Goal: Navigation & Orientation: Go to known website

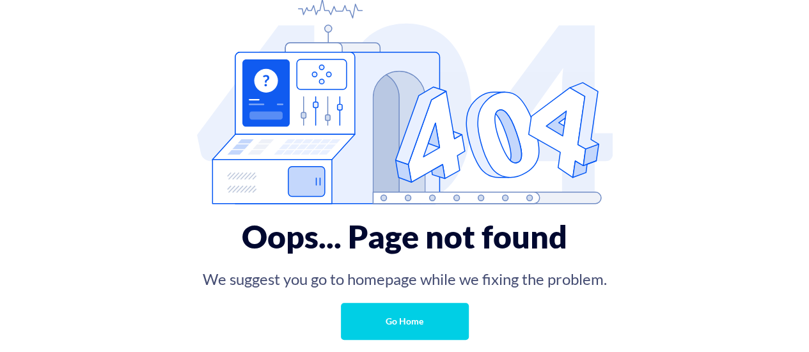
click at [357, 323] on link "Go Home" at bounding box center [405, 321] width 128 height 37
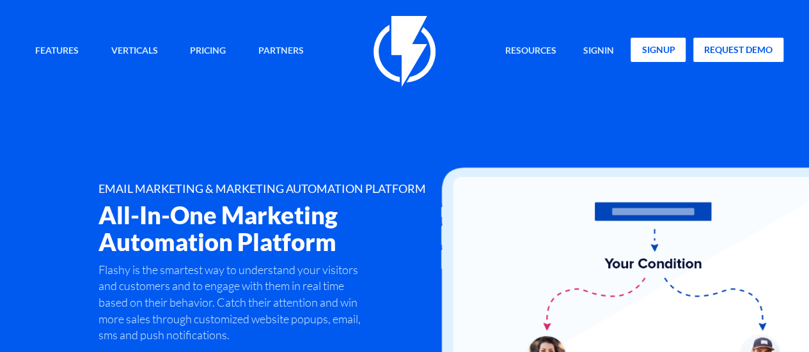
click at [638, 54] on link "signup" at bounding box center [657, 50] width 55 height 24
